Goal: Complete application form

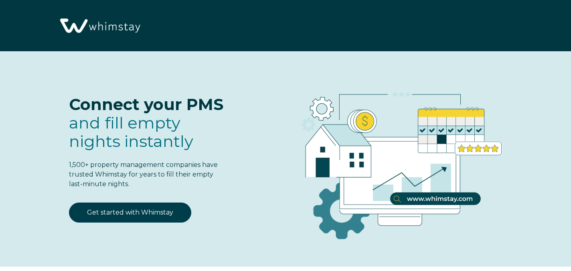
select select "US"
select select "Standard"
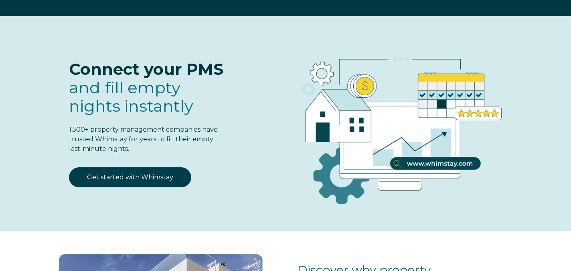
scroll to position [79, 0]
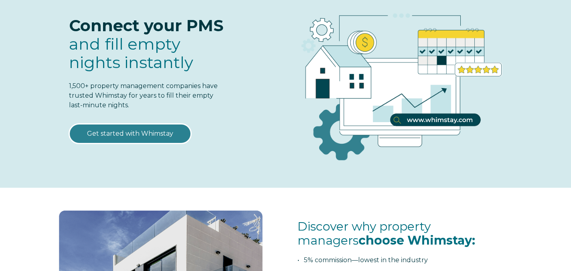
click at [157, 130] on link "Get started with Whimstay" at bounding box center [130, 134] width 122 height 20
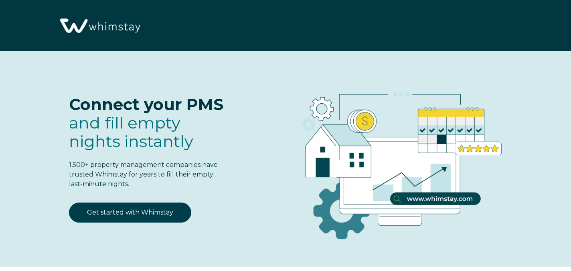
select select "US"
select select "Standard"
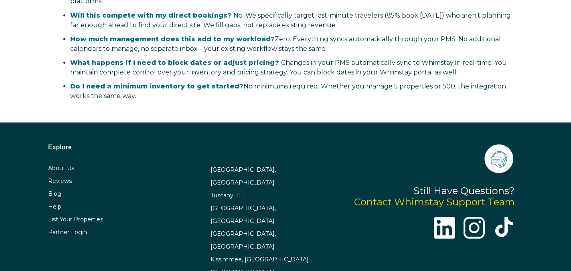
scroll to position [1868, 0]
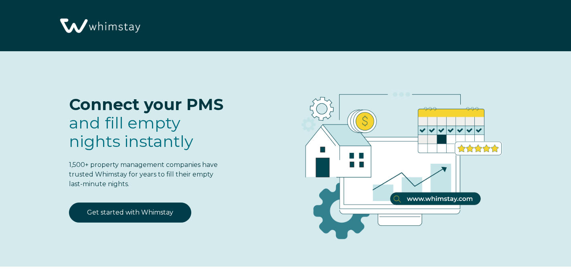
select select "US"
select select "Standard"
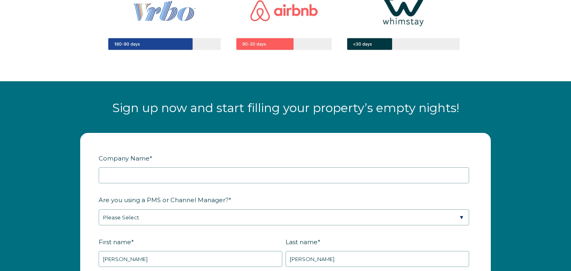
scroll to position [1007, 0]
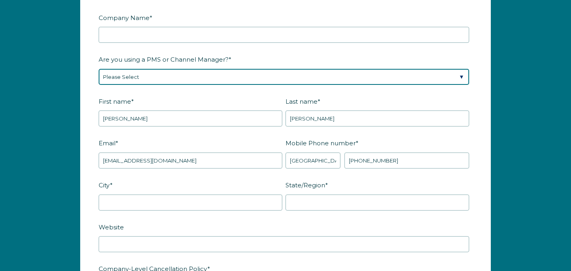
click at [170, 74] on select "Please Select Barefoot BookingPal Boost Brightside CiiRUS Escapia Guesty Hostaw…" at bounding box center [284, 77] width 370 height 16
click at [141, 75] on select "Please Select Barefoot BookingPal Boost Brightside CiiRUS Escapia Guesty Hostaw…" at bounding box center [284, 77] width 370 height 16
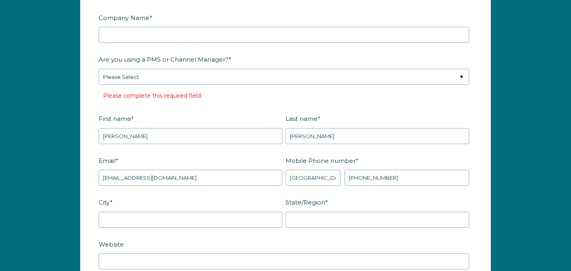
scroll to position [236, 0]
